Goal: Information Seeking & Learning: Find specific page/section

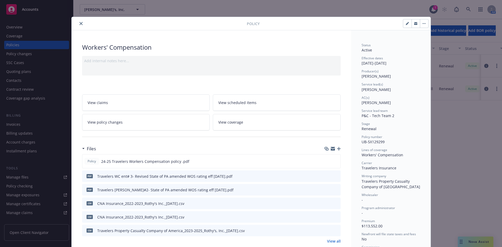
scroll to position [610, 0]
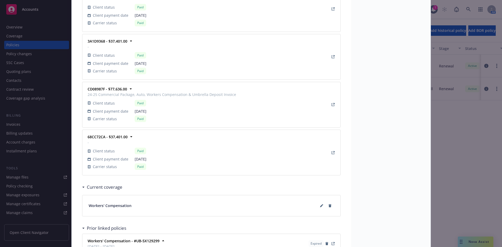
click at [456, 125] on div "Policy Workers' Compensation Add internal notes here... View claims View schedu…" at bounding box center [251, 123] width 502 height 247
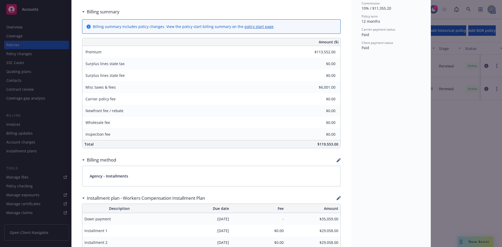
scroll to position [0, 0]
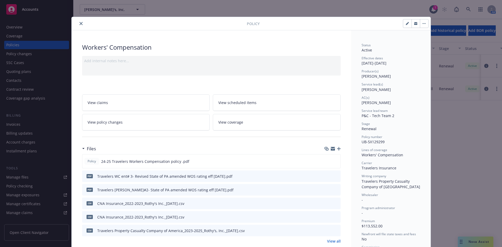
click at [78, 23] on button "close" at bounding box center [81, 23] width 6 height 6
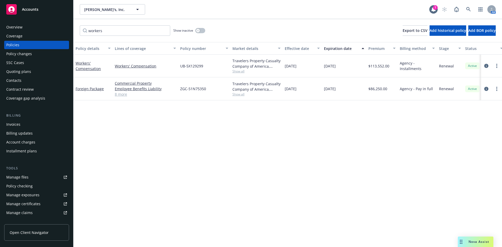
click at [79, 22] on div "workers Show inactive Export to CSV Add historical policy Add BOR policy" at bounding box center [287, 30] width 429 height 23
drag, startPoint x: 105, startPoint y: 30, endPoint x: 65, endPoint y: 30, distance: 39.5
click at [64, 31] on div "Accounts Overview Coverage Policies Policy changes SSC Cases Quoting plans Cont…" at bounding box center [251, 123] width 502 height 247
click at [198, 31] on icon "button" at bounding box center [198, 31] width 2 height 2
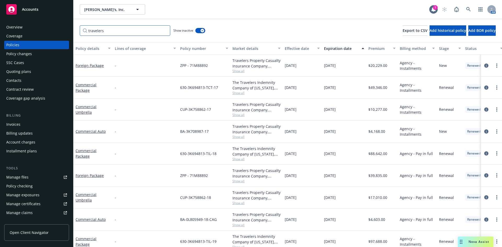
type input "travelers"
